Goal: Check status: Check status

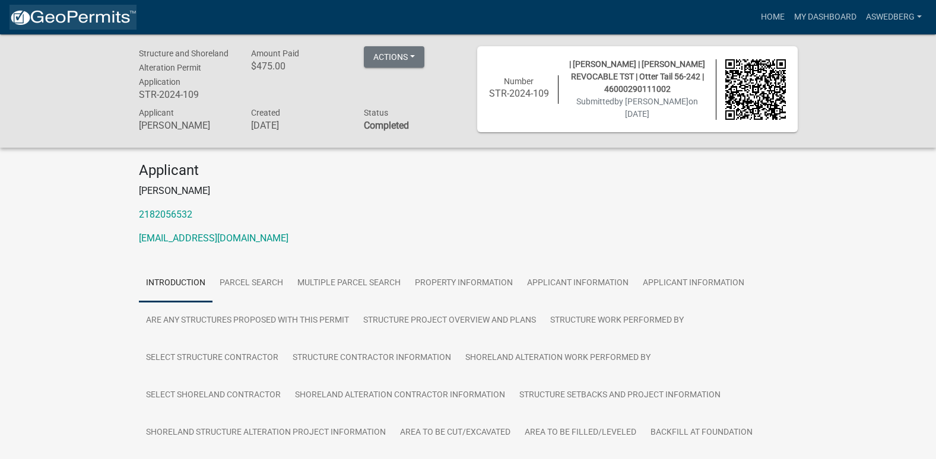
click at [91, 9] on img at bounding box center [72, 18] width 127 height 18
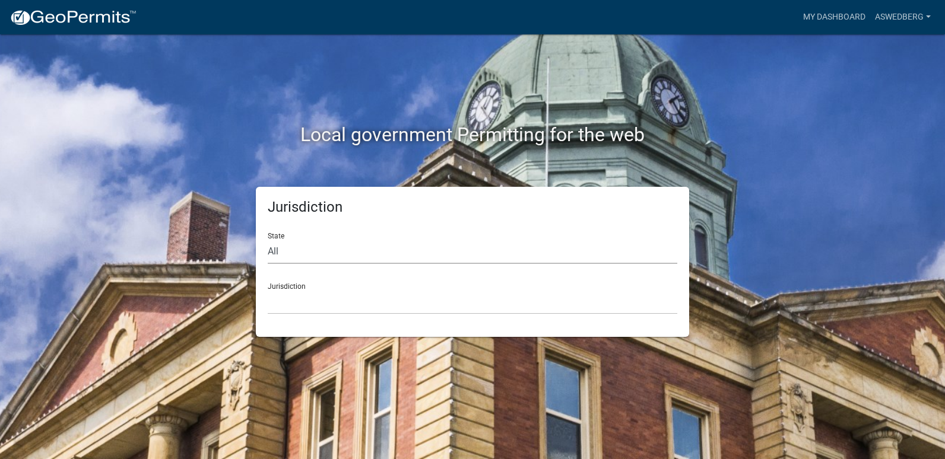
click at [316, 250] on select "All [US_STATE] [US_STATE] [US_STATE] [US_STATE] [US_STATE] [US_STATE] [US_STATE…" at bounding box center [473, 252] width 410 height 24
select select "[US_STATE]"
click at [268, 240] on select "All [US_STATE] [US_STATE] [US_STATE] [US_STATE] [US_STATE] [US_STATE] [US_STATE…" at bounding box center [473, 252] width 410 height 24
click at [300, 297] on select "[GEOGRAPHIC_DATA], [US_STATE] [GEOGRAPHIC_DATA], [US_STATE] [GEOGRAPHIC_DATA], …" at bounding box center [473, 302] width 410 height 24
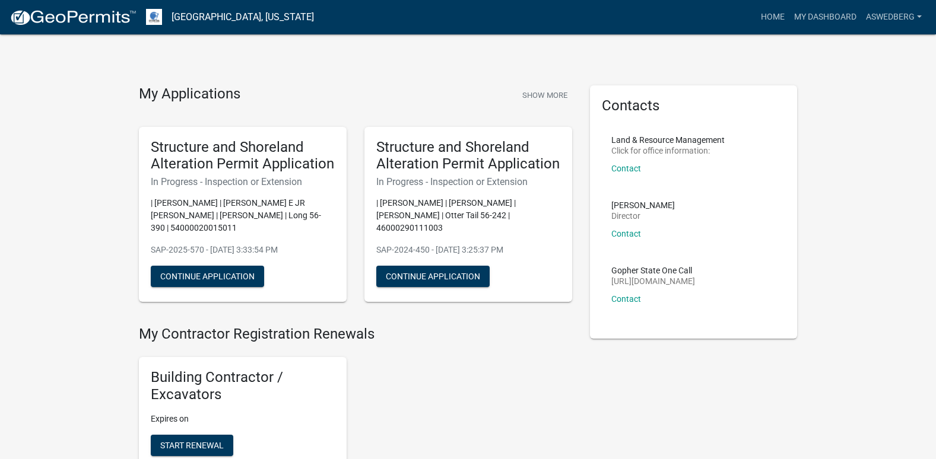
click at [93, 17] on img at bounding box center [72, 18] width 127 height 18
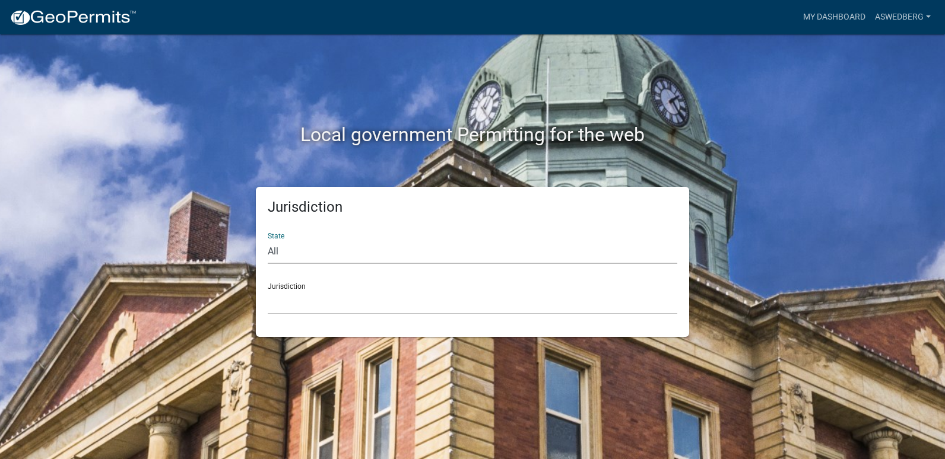
click at [315, 255] on select "All [US_STATE] [US_STATE] [US_STATE] [US_STATE] [US_STATE] [US_STATE] [US_STATE…" at bounding box center [473, 252] width 410 height 24
select select "[US_STATE]"
click at [268, 240] on select "All [US_STATE] [US_STATE] [US_STATE] [US_STATE] [US_STATE] [US_STATE] [US_STATE…" at bounding box center [473, 252] width 410 height 24
click at [327, 296] on select "[GEOGRAPHIC_DATA], [US_STATE] [GEOGRAPHIC_DATA], [US_STATE] [GEOGRAPHIC_DATA], …" at bounding box center [473, 302] width 410 height 24
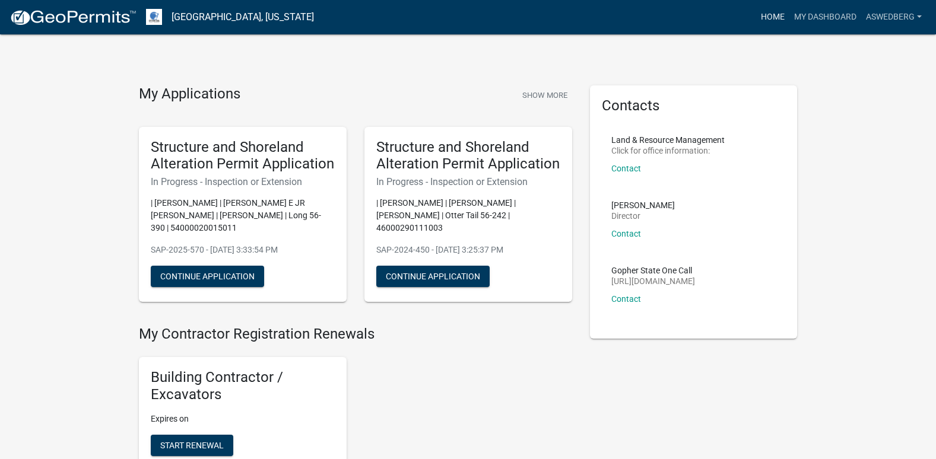
click at [776, 15] on link "Home" at bounding box center [772, 17] width 33 height 23
click at [778, 17] on link "Home" at bounding box center [772, 17] width 33 height 23
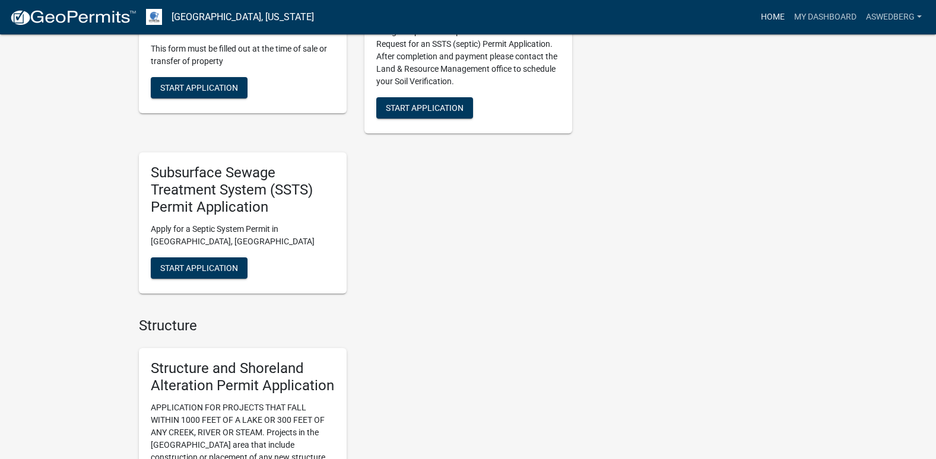
scroll to position [577, 0]
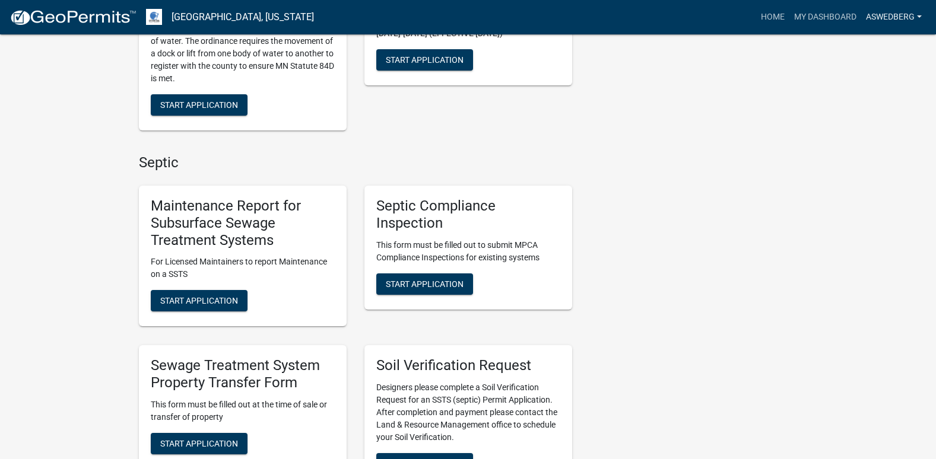
click at [883, 20] on link "aswedberg" at bounding box center [893, 17] width 65 height 23
click at [829, 18] on link "My Dashboard" at bounding box center [825, 17] width 72 height 23
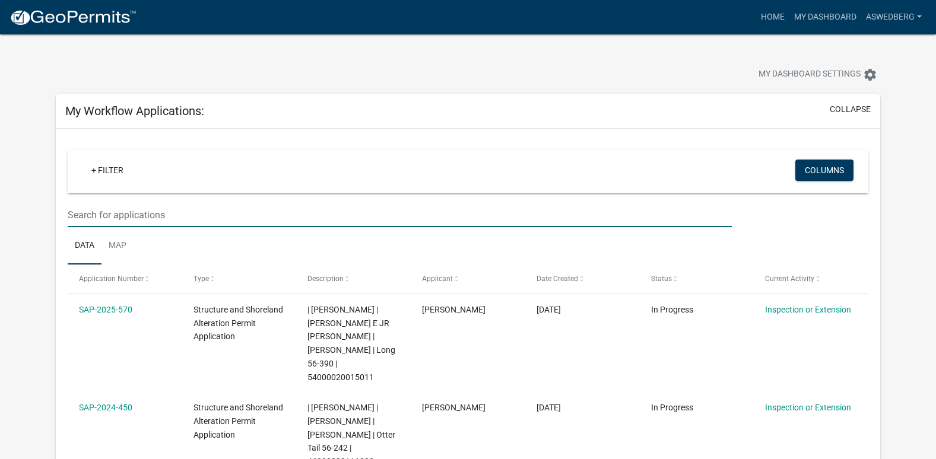
click at [137, 218] on input "text" at bounding box center [400, 215] width 664 height 24
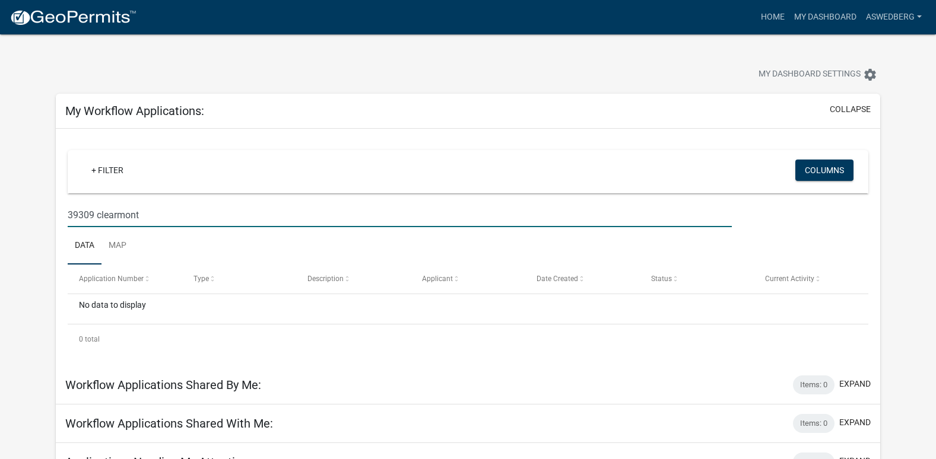
type input "39309 clearmont"
